Goal: Task Accomplishment & Management: Manage account settings

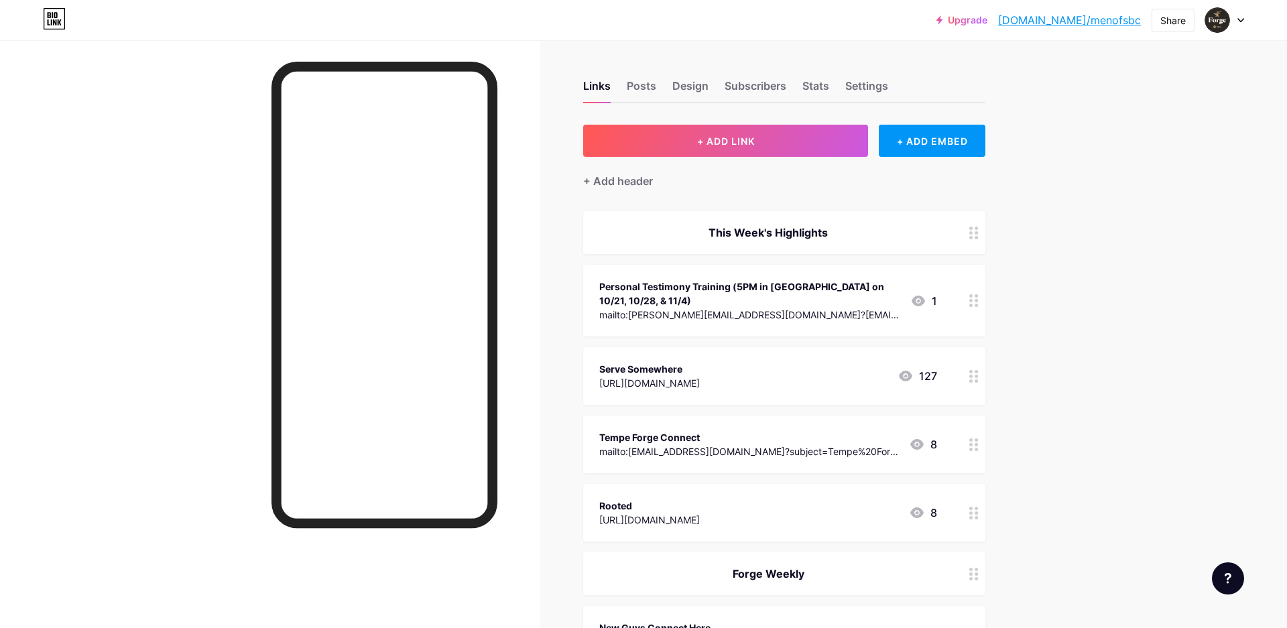
scroll to position [351, 0]
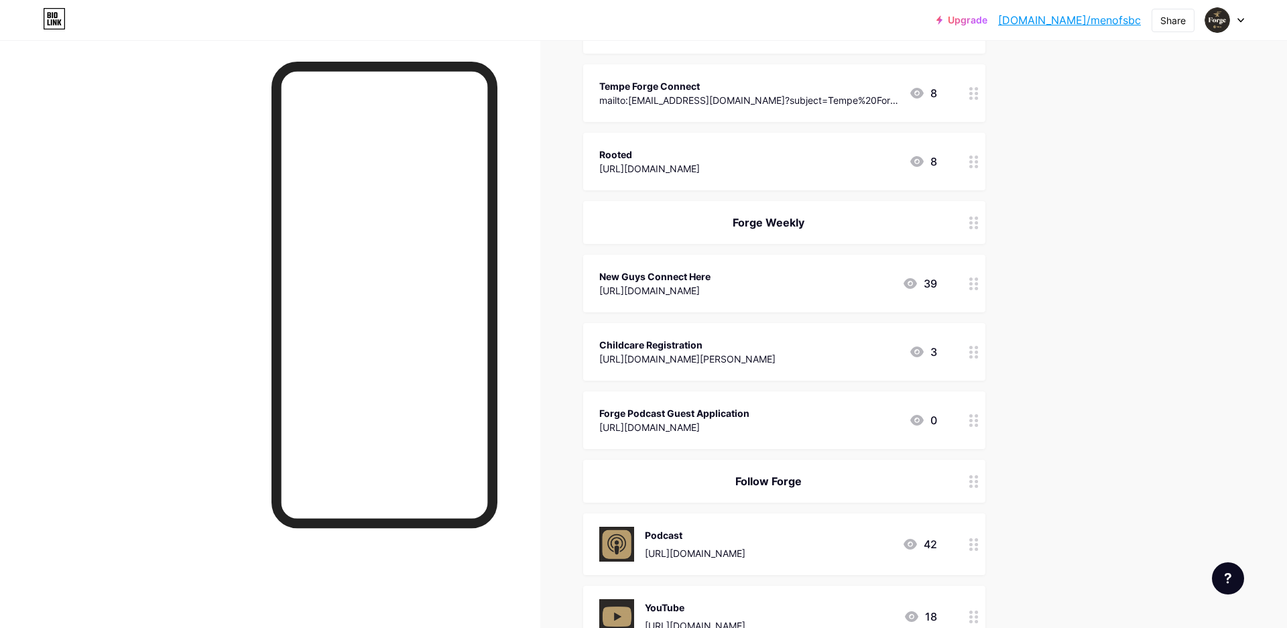
click at [1235, 17] on div at bounding box center [1224, 20] width 39 height 24
click at [1111, 186] on li "Logout" at bounding box center [1160, 188] width 166 height 36
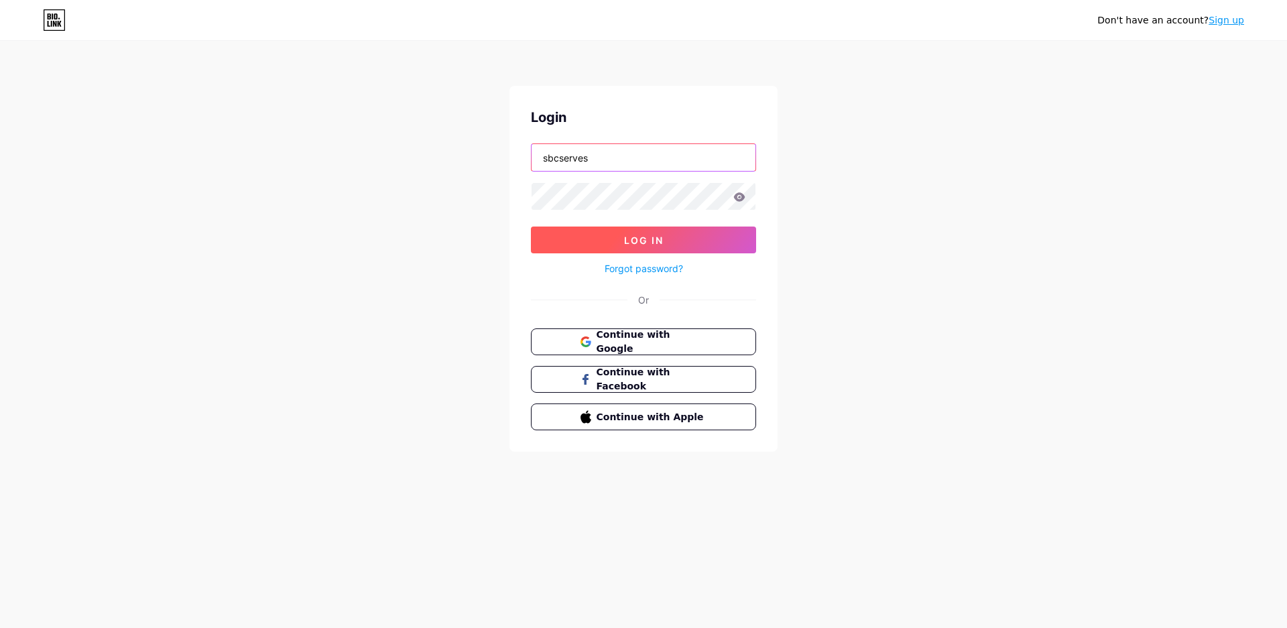
type input "sbcserves"
click at [643, 245] on span "Log In" at bounding box center [644, 240] width 40 height 11
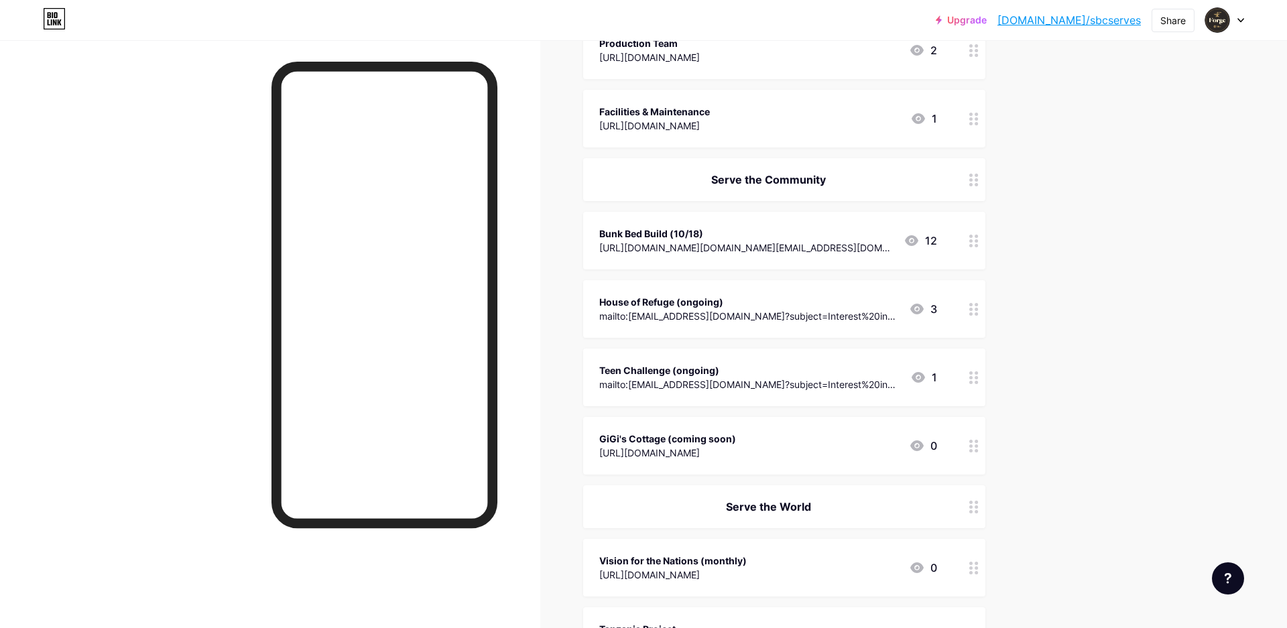
scroll to position [778, 0]
click at [969, 306] on div at bounding box center [974, 307] width 23 height 58
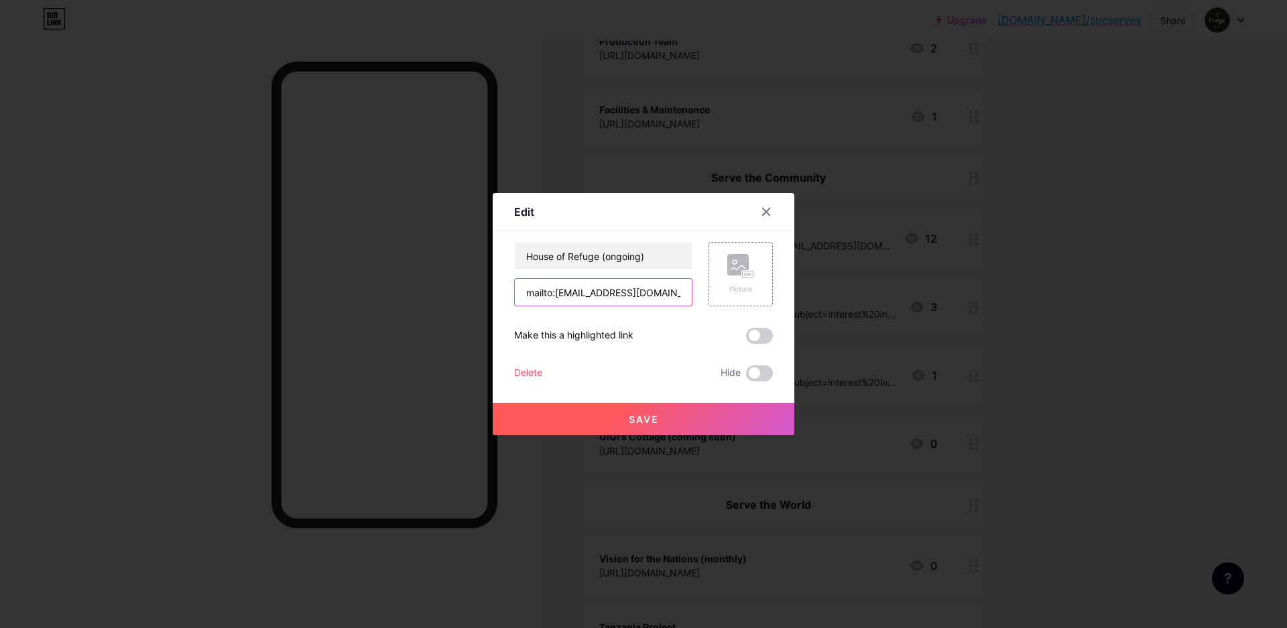
click at [635, 296] on input "mailto:[EMAIL_ADDRESS][DOMAIN_NAME]?subject=Interest%20in%20Serving%20at%20Hous…" at bounding box center [603, 292] width 177 height 27
click at [637, 420] on span "Save" at bounding box center [644, 419] width 30 height 11
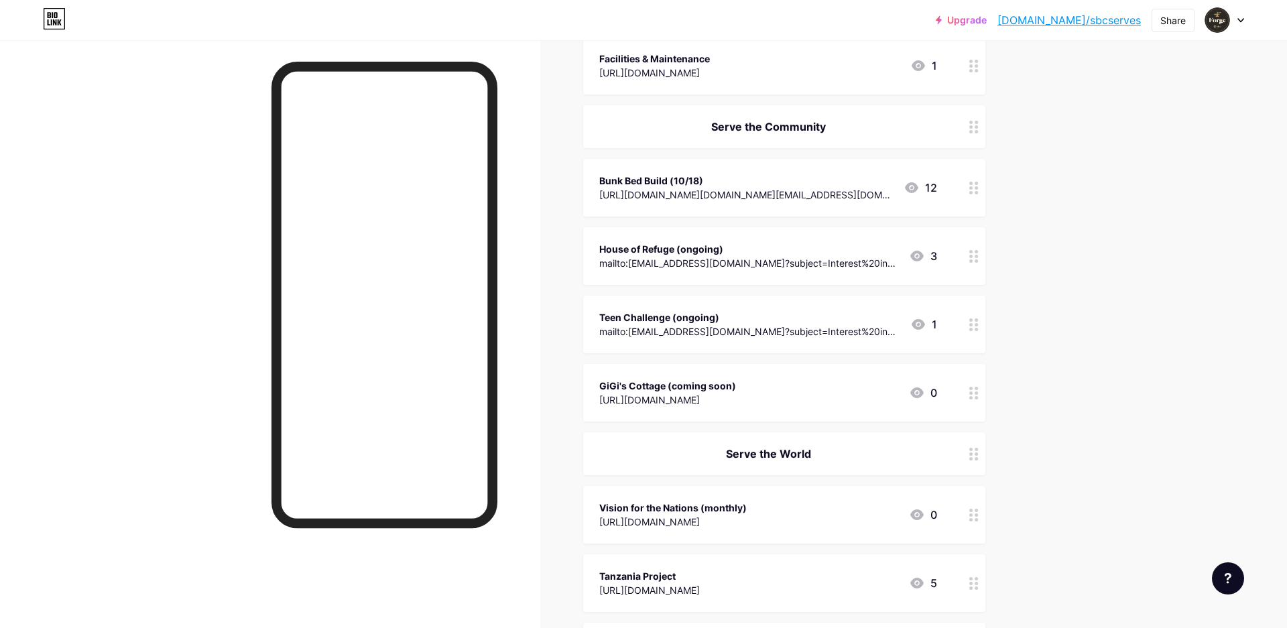
scroll to position [829, 1]
click at [1158, 305] on div "Upgrade [DOMAIN_NAME]/sbcser... [DOMAIN_NAME]/sbcserves Share Switch accounts S…" at bounding box center [643, 3] width 1287 height 1665
